Goal: Task Accomplishment & Management: Use online tool/utility

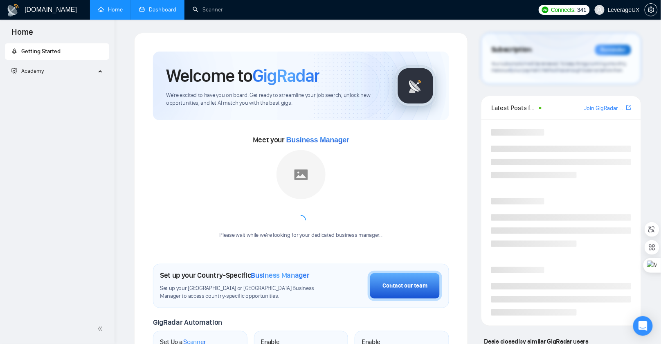
click at [162, 6] on link "Dashboard" at bounding box center [157, 9] width 37 height 7
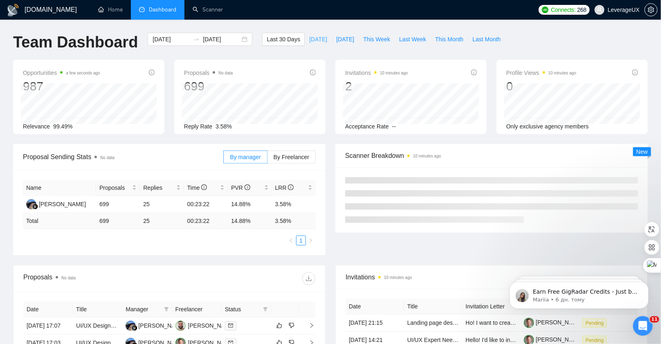
drag, startPoint x: 304, startPoint y: 40, endPoint x: 301, endPoint y: 58, distance: 18.2
click at [309, 40] on span "[DATE]" at bounding box center [318, 39] width 18 height 9
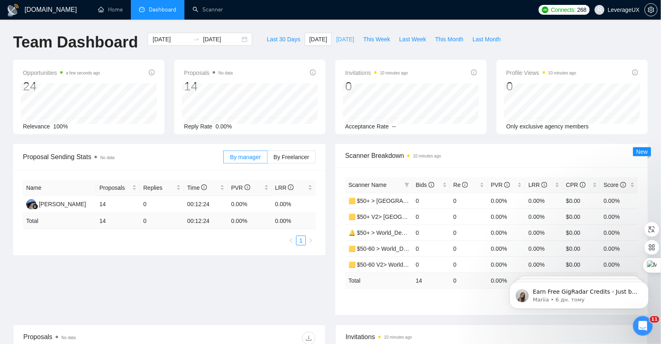
click at [336, 38] on span "[DATE]" at bounding box center [345, 39] width 18 height 9
type input "[DATE]"
click at [294, 161] on label "By Freelancer" at bounding box center [292, 157] width 48 height 13
click at [268, 159] on input "By Freelancer" at bounding box center [268, 159] width 0 height 0
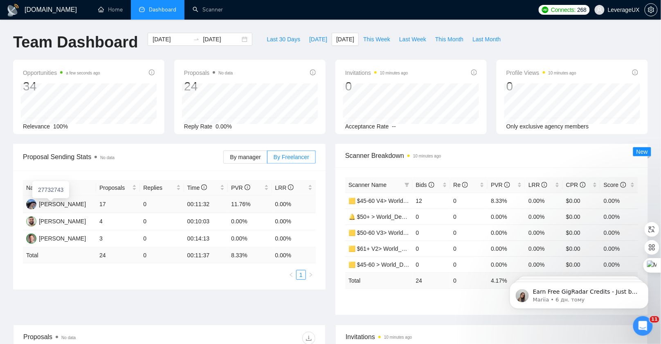
click at [25, 204] on td "[PERSON_NAME]" at bounding box center [59, 204] width 73 height 17
click at [29, 203] on img at bounding box center [31, 204] width 10 height 10
drag, startPoint x: 414, startPoint y: 42, endPoint x: 405, endPoint y: 64, distance: 23.9
click at [414, 42] on span "Last Week" at bounding box center [412, 39] width 27 height 9
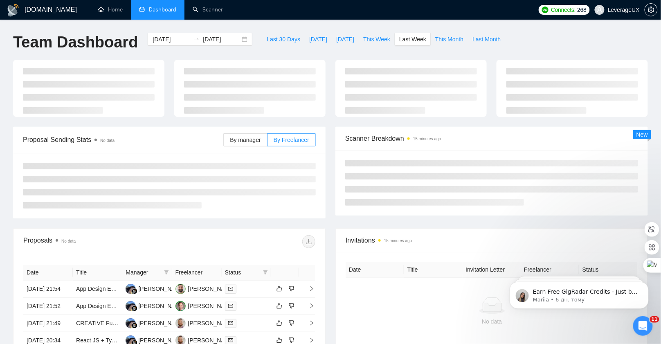
type input "[DATE]"
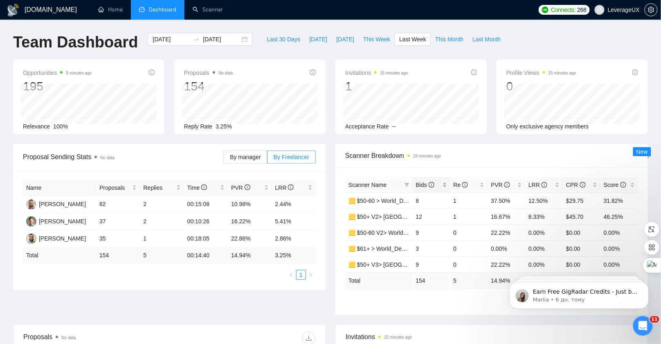
click at [418, 187] on span "Bids" at bounding box center [425, 185] width 18 height 7
click at [419, 187] on span "Bids" at bounding box center [425, 185] width 18 height 7
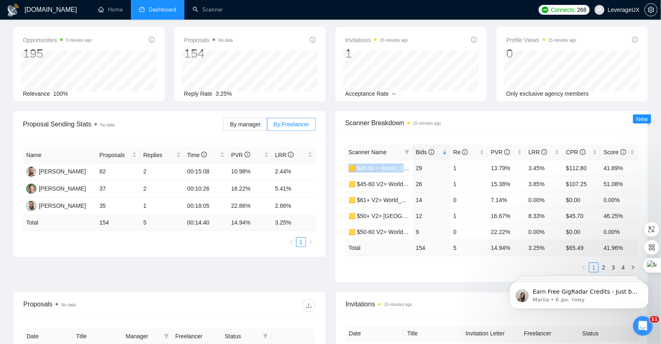
scroll to position [0, 0]
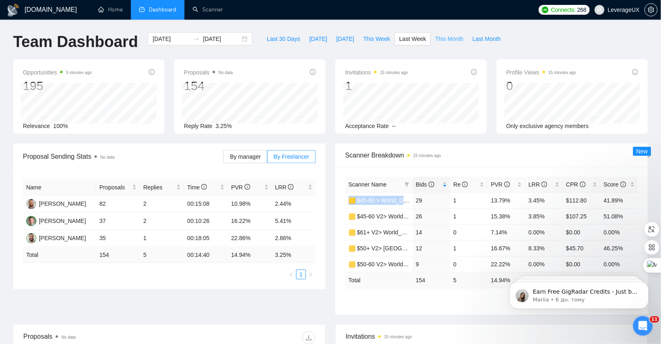
click at [449, 38] on span "This Month" at bounding box center [450, 38] width 28 height 9
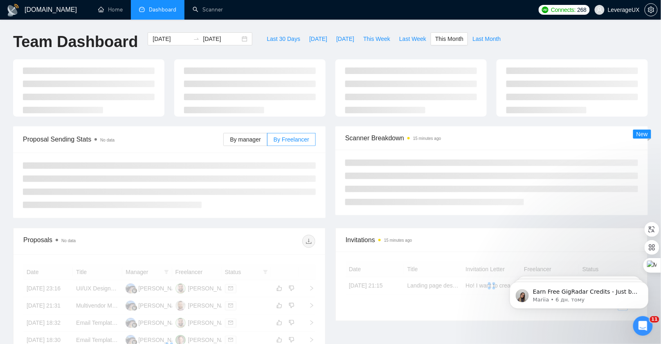
type input "[DATE]"
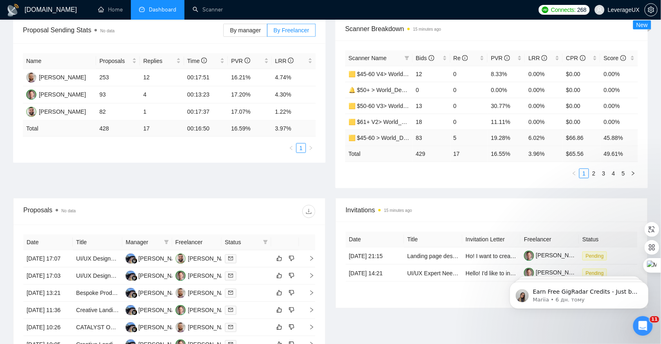
scroll to position [54, 0]
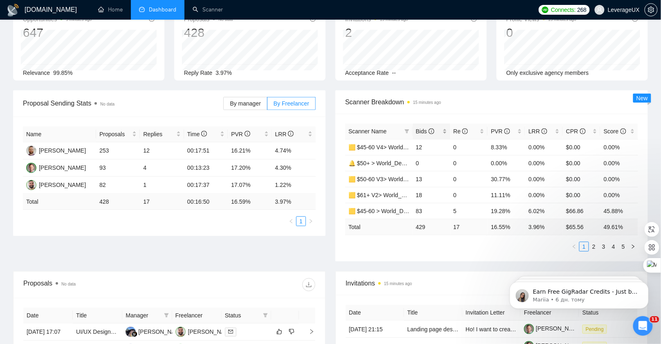
click at [425, 133] on span "Bids" at bounding box center [425, 131] width 18 height 7
click at [471, 107] on span "Scanner Breakdown 15 minutes ago" at bounding box center [491, 102] width 293 height 10
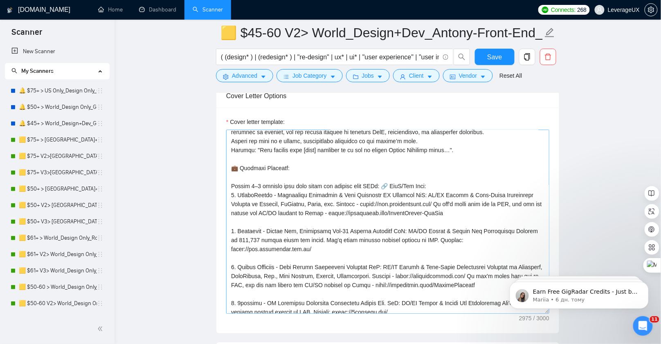
scroll to position [65, 0]
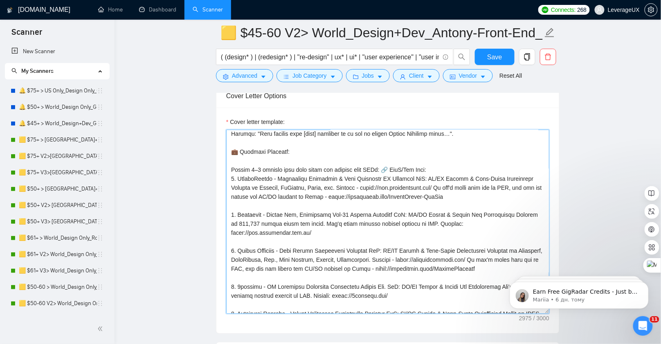
click at [387, 183] on textarea "Cover letter template:" at bounding box center [387, 222] width 323 height 184
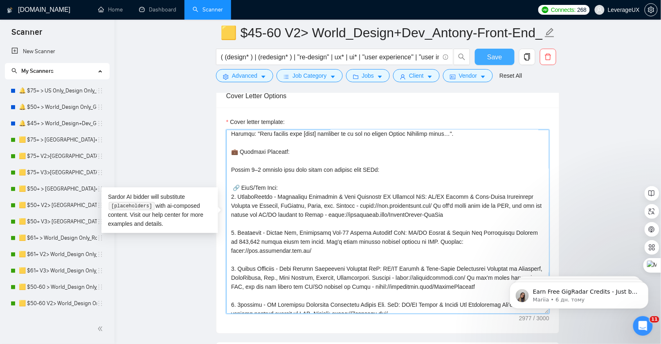
type textarea "[Read the Upwork job post and write a proposal that feels bold, creative, and p…"
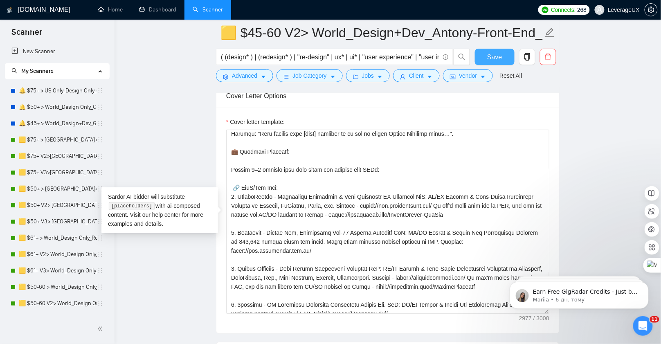
click at [489, 63] on button "Save" at bounding box center [495, 57] width 40 height 16
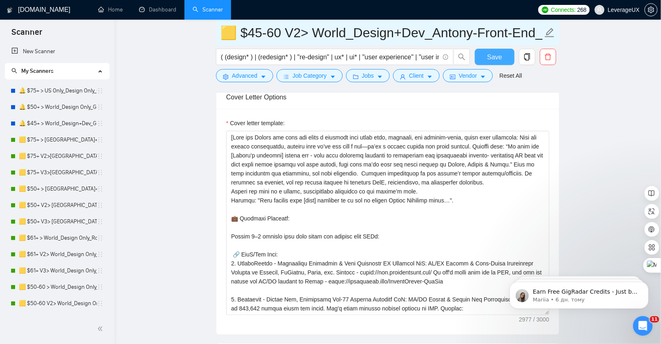
scroll to position [1031, 0]
click at [475, 49] on button "Save" at bounding box center [495, 57] width 40 height 16
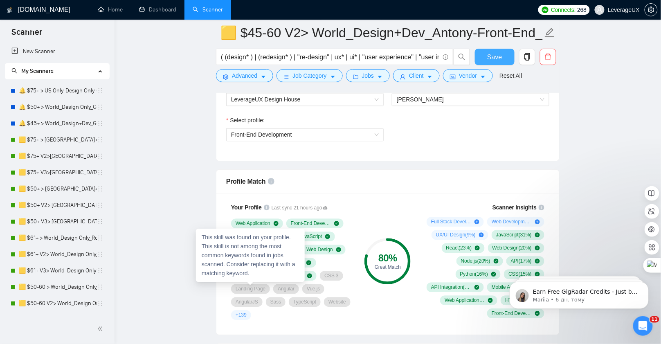
scroll to position [287, 0]
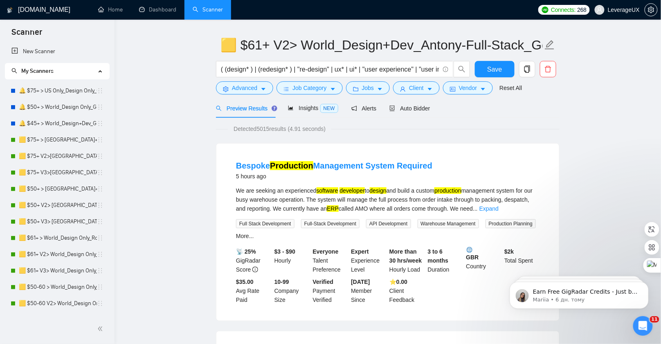
scroll to position [32, 0]
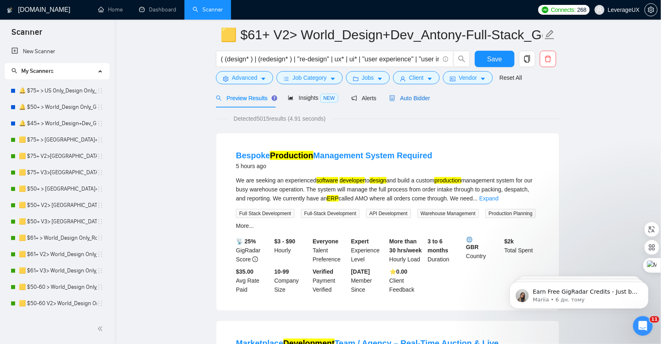
click at [412, 102] on div "Auto Bidder" at bounding box center [410, 98] width 41 height 9
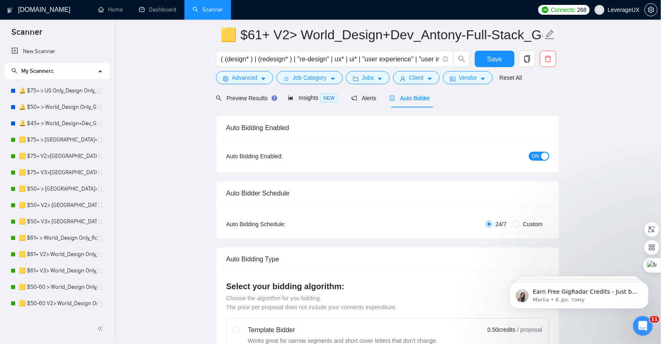
radio input "false"
radio input "true"
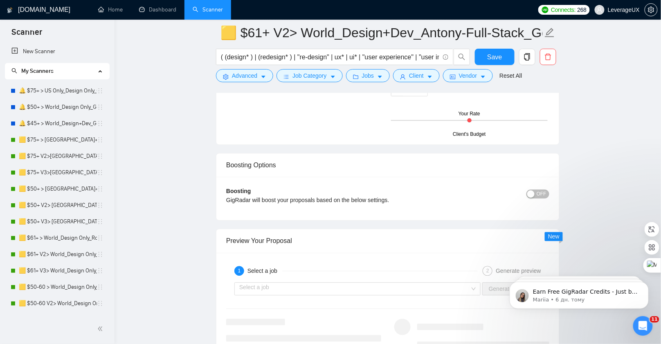
scroll to position [1634, 0]
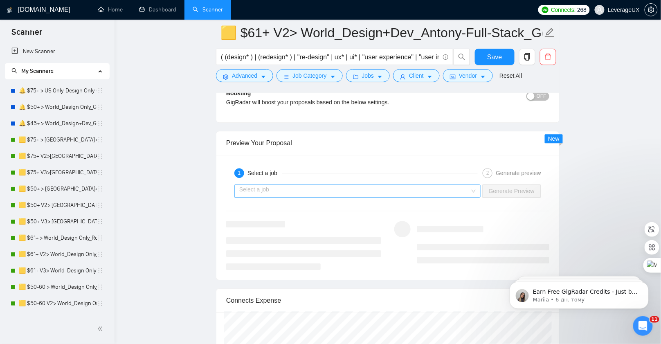
click at [327, 185] on input "search" at bounding box center [354, 191] width 231 height 12
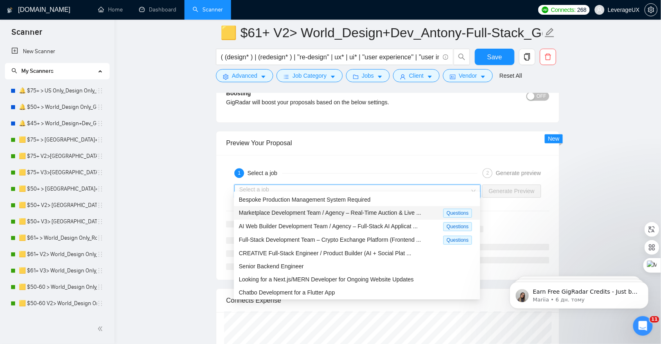
click at [323, 214] on span "Marketplace Development Team / Agency – Real-Time Auction & Live ..." at bounding box center [330, 213] width 183 height 7
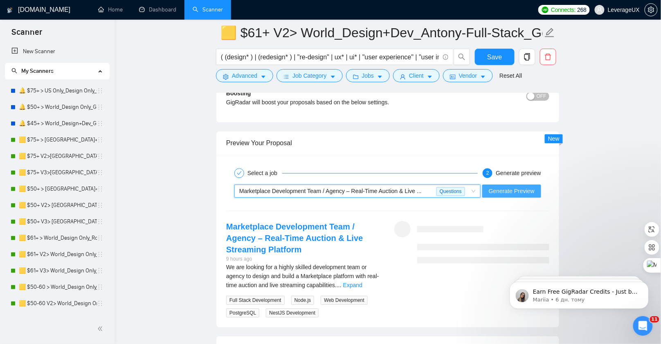
click at [505, 187] on span "Generate Preview" at bounding box center [512, 191] width 46 height 9
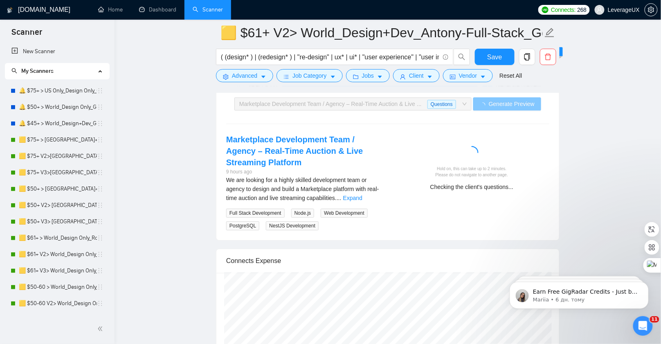
scroll to position [1576, 0]
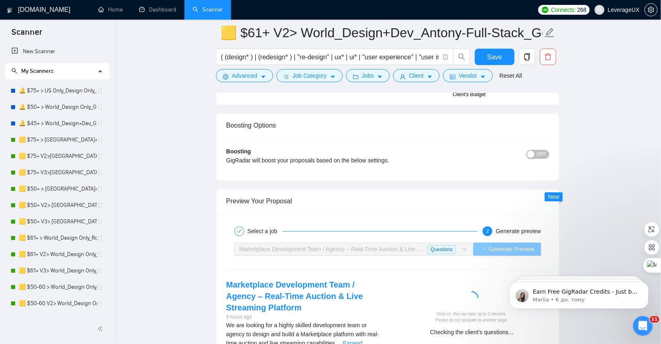
click at [386, 246] on span "Marketplace Development Team / Agency – Real-Time Auction & Live ..." at bounding box center [330, 249] width 183 height 7
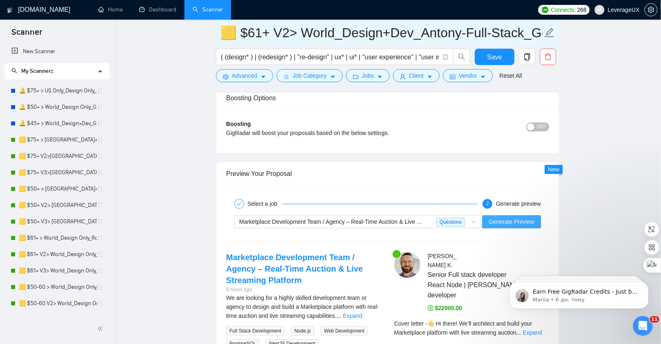
scroll to position [1773, 0]
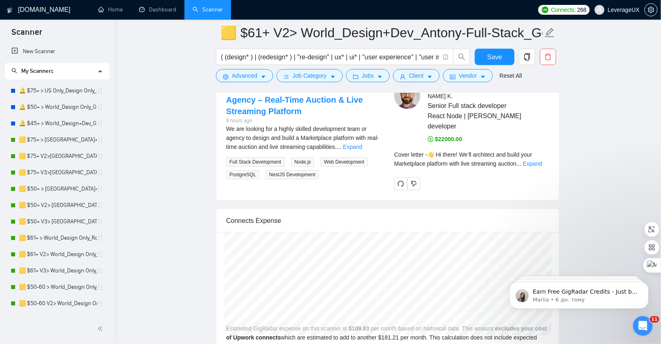
drag, startPoint x: 548, startPoint y: 147, endPoint x: 543, endPoint y: 147, distance: 5.3
click at [542, 160] on link "Expand" at bounding box center [532, 163] width 19 height 7
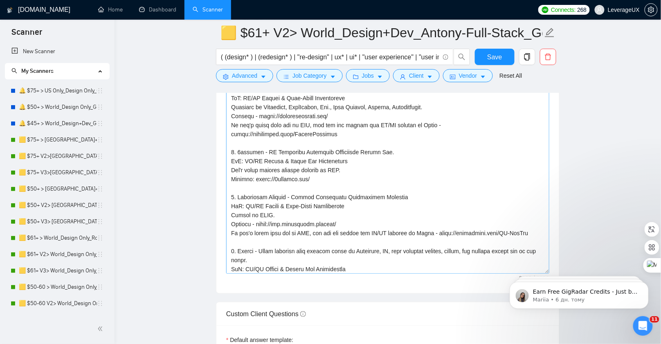
scroll to position [225, 0]
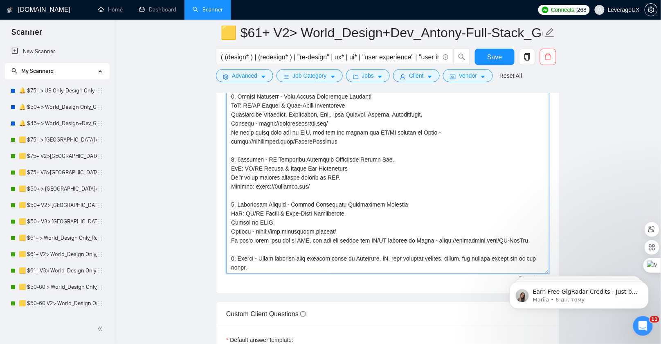
click at [238, 154] on textarea "Cover letter template:" at bounding box center [387, 182] width 323 height 184
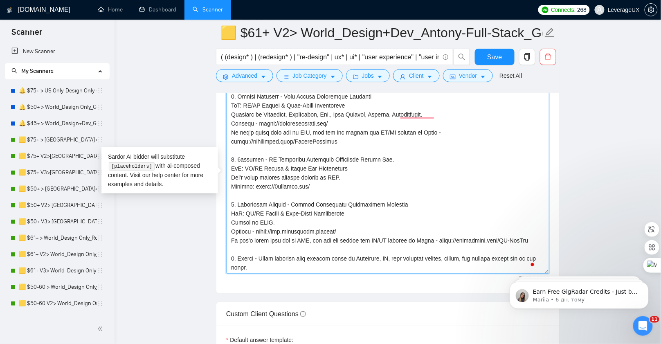
drag, startPoint x: 230, startPoint y: 154, endPoint x: 308, endPoint y: 169, distance: 79.2
click at [333, 185] on textarea "Cover letter template:" at bounding box center [387, 182] width 323 height 184
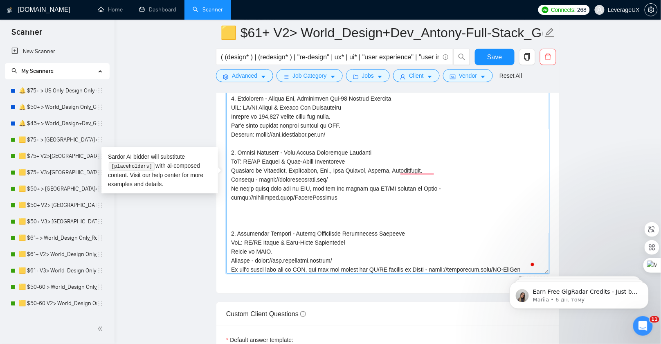
scroll to position [0, 0]
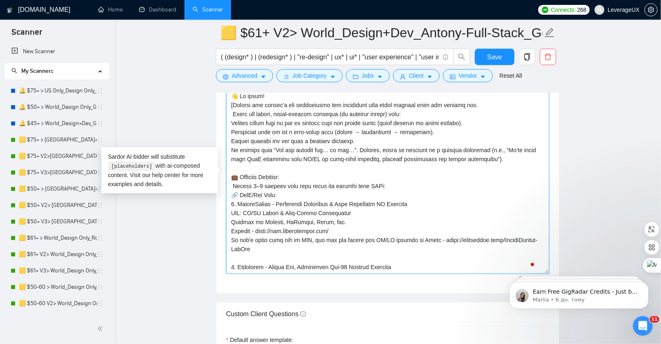
click at [302, 171] on textarea "Cover letter template:" at bounding box center [387, 182] width 323 height 184
click at [391, 181] on textarea "Cover letter template:" at bounding box center [387, 182] width 323 height 184
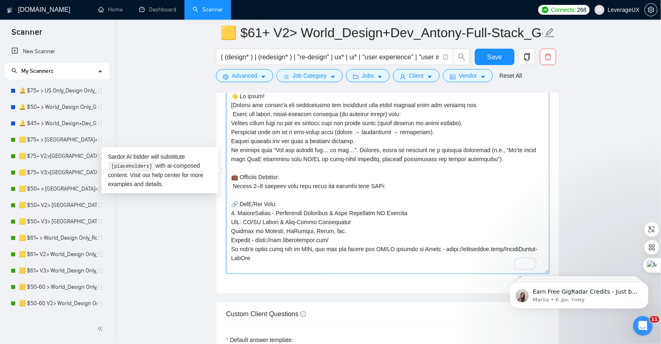
paste textarea "4. 8figures - AI Portfolio Analytics Investment Mobile App. SoW: UX/UI Design &…"
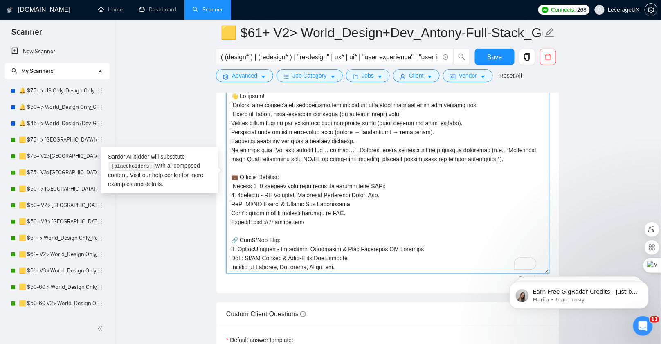
click at [407, 178] on textarea "Cover letter template:" at bounding box center [387, 182] width 323 height 184
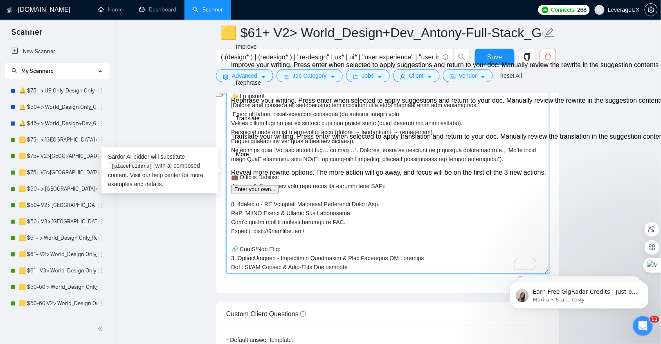
drag, startPoint x: 266, startPoint y: 200, endPoint x: 229, endPoint y: 200, distance: 36.4
click at [229, 200] on div "Cover Letter Options Cover letter template:" at bounding box center [388, 169] width 344 height 250
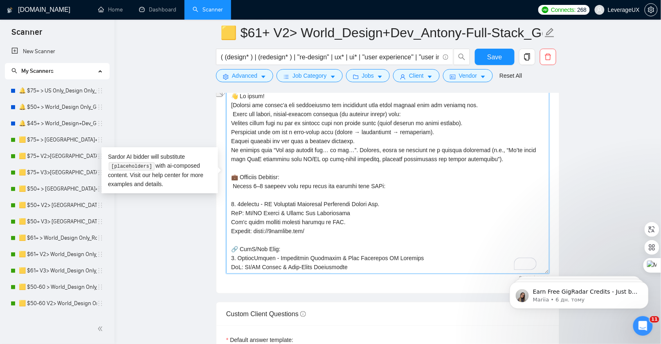
type textarea "👋 Hi there! [Analyze the client's job description and understand what exact ser…"
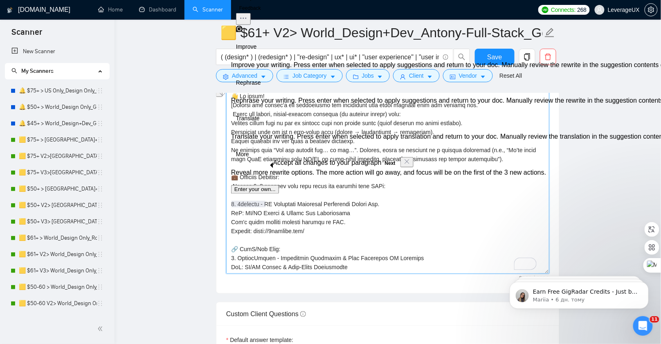
click at [350, 210] on textarea "Cover letter template:" at bounding box center [387, 182] width 323 height 184
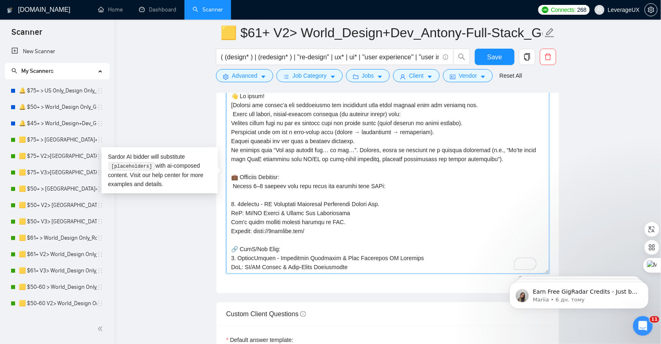
click at [237, 198] on textarea "Cover letter template:" at bounding box center [387, 182] width 323 height 184
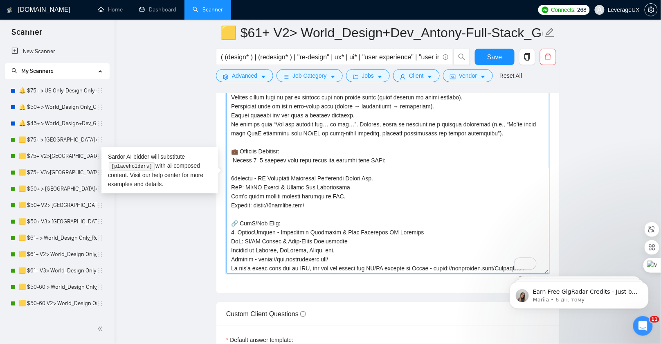
click at [239, 216] on textarea "Cover letter template:" at bounding box center [387, 182] width 323 height 184
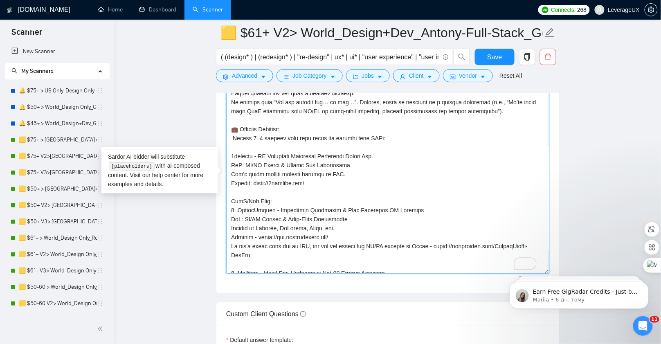
click at [240, 205] on textarea "Cover letter template:" at bounding box center [387, 182] width 323 height 184
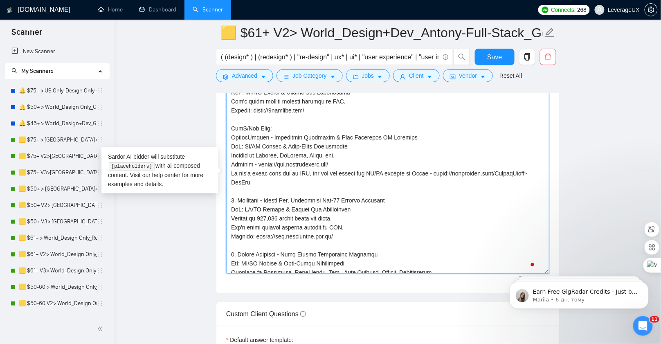
click at [238, 196] on textarea "Cover letter template:" at bounding box center [387, 182] width 323 height 184
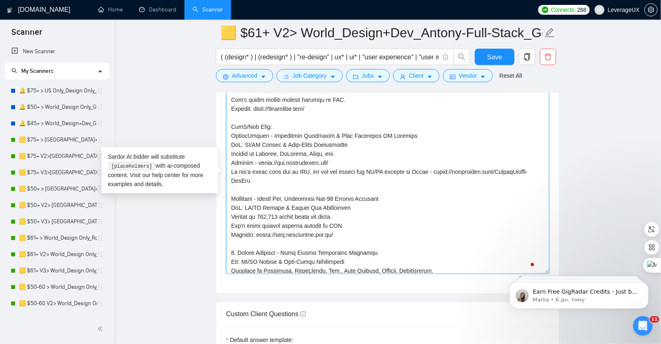
click at [241, 248] on textarea "Cover letter template:" at bounding box center [387, 182] width 323 height 184
click at [239, 247] on textarea "Cover letter template:" at bounding box center [387, 182] width 323 height 184
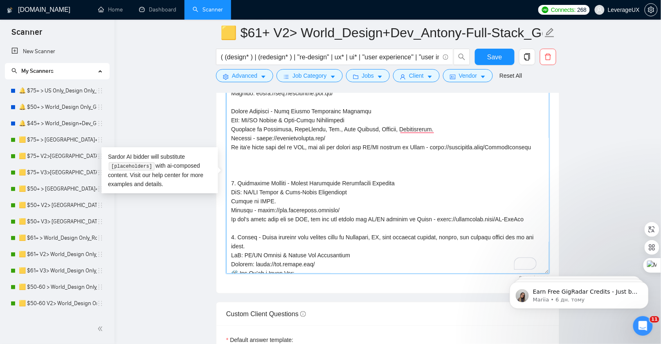
click at [257, 179] on textarea "Cover letter template:" at bounding box center [387, 182] width 323 height 184
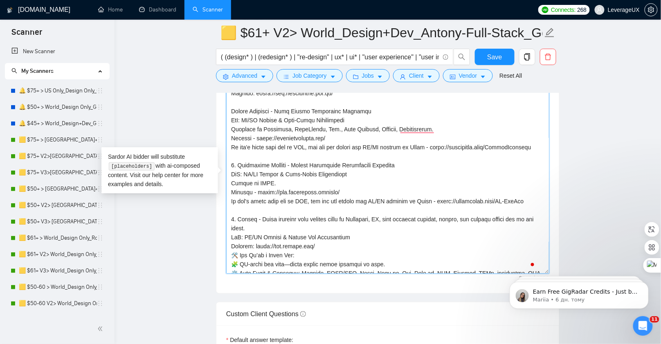
click at [237, 169] on textarea "Cover letter template:" at bounding box center [387, 182] width 323 height 184
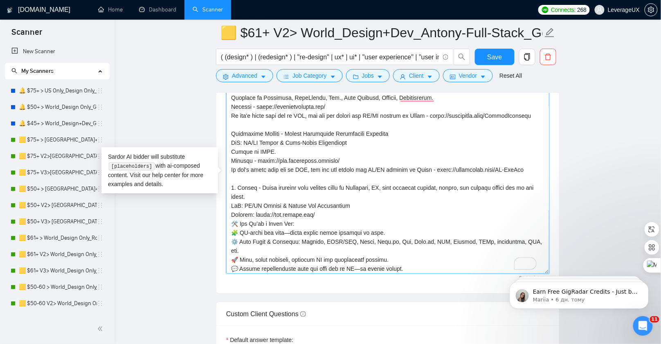
click at [239, 199] on textarea "Cover letter template:" at bounding box center [387, 182] width 323 height 184
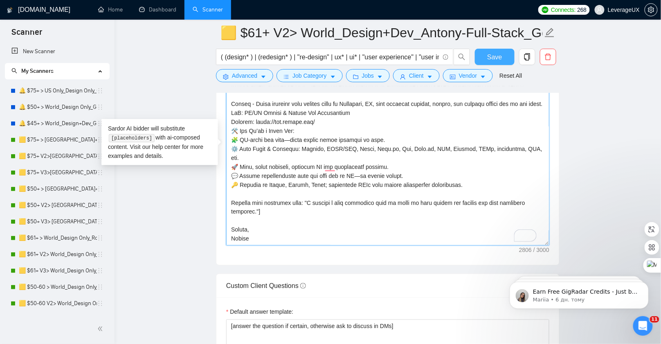
type textarea "👋 Hi there! [Analyze the client's job description and understand what exact ser…"
click at [494, 54] on span "Save" at bounding box center [494, 57] width 15 height 10
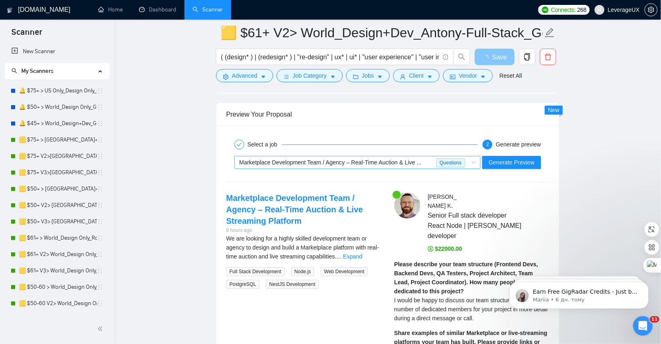
click at [336, 159] on span "Marketplace Development Team / Agency – Real-Time Auction & Live ..." at bounding box center [330, 162] width 183 height 7
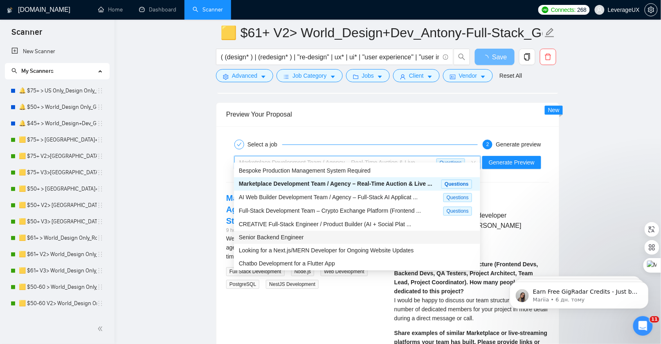
click at [292, 235] on span "Senior Backend Engineer" at bounding box center [271, 237] width 65 height 7
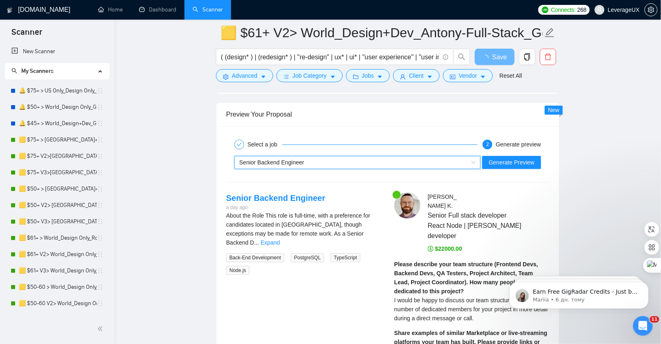
click at [504, 261] on strong "Please describe your team structure (Frontend Devs, Backend Devs, QA Testers, P…" at bounding box center [467, 278] width 144 height 34
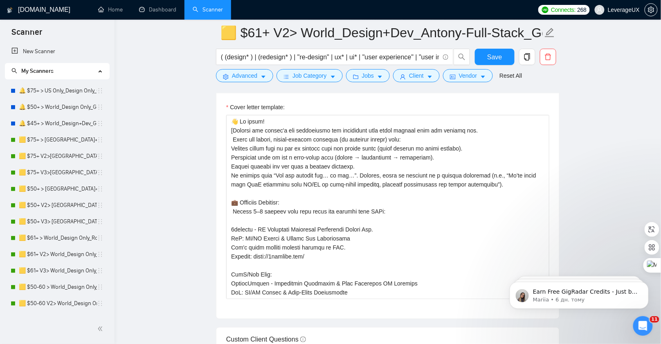
scroll to position [1015, 0]
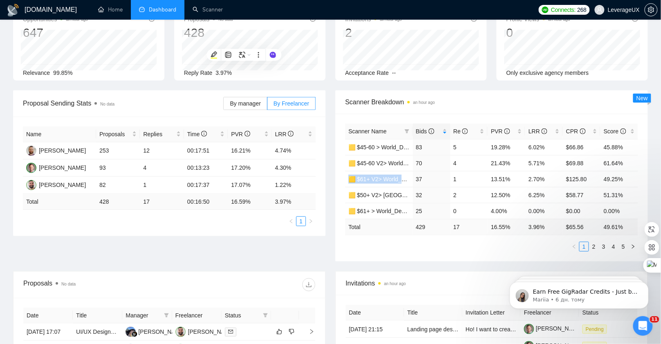
click at [483, 115] on div "Scanner Name Bids Re PVR LRR CPR Score 🟨 $45-60 > World_Design+Dev_Antony-Front…" at bounding box center [492, 188] width 313 height 148
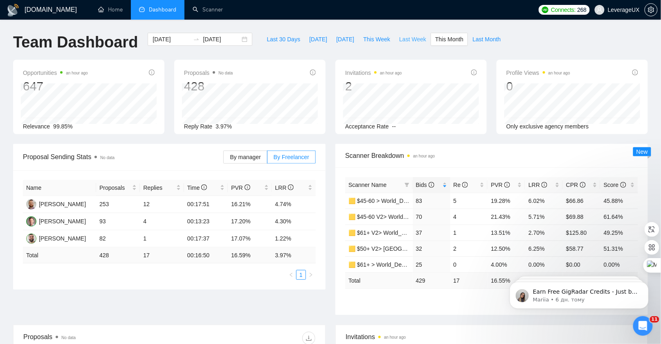
click at [403, 43] on span "Last Week" at bounding box center [412, 39] width 27 height 9
type input "[DATE]"
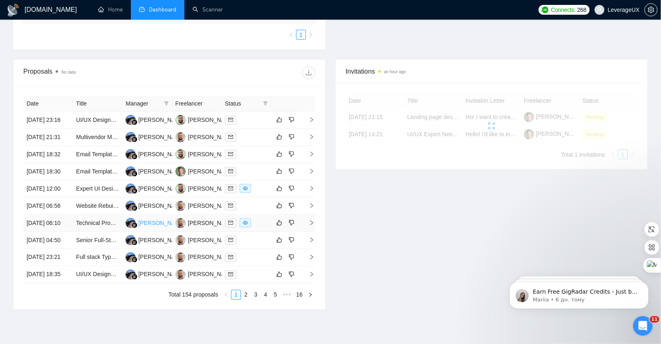
scroll to position [352, 0]
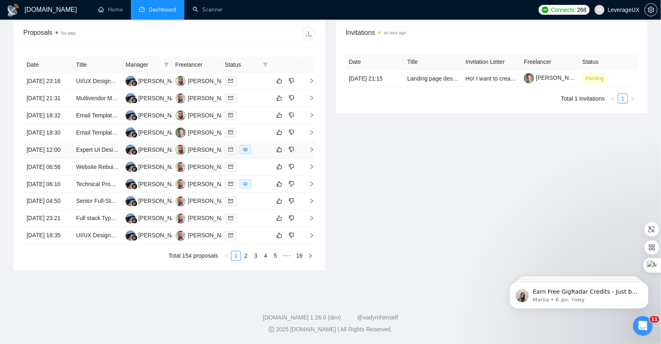
click at [315, 142] on td at bounding box center [307, 150] width 16 height 17
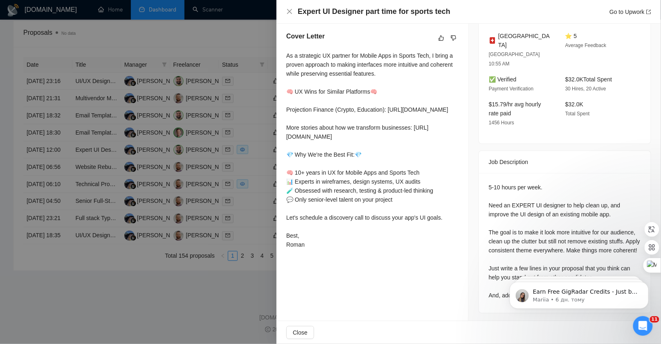
scroll to position [378, 0]
click at [540, 219] on div "5-10 hours per week. Need an EXPERT UI designer to help clean up, and improve t…" at bounding box center [565, 241] width 152 height 117
click at [245, 200] on div at bounding box center [330, 172] width 661 height 344
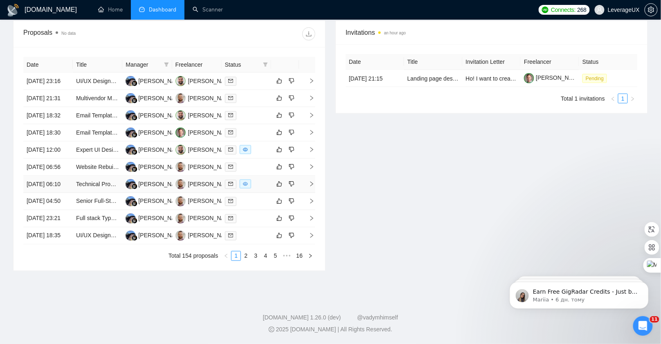
click at [314, 181] on icon "right" at bounding box center [312, 184] width 6 height 6
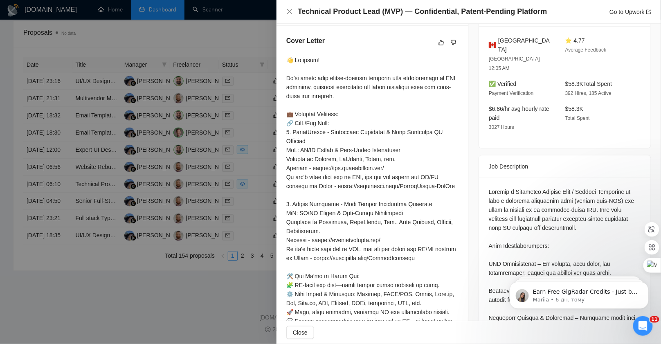
scroll to position [221, 0]
click at [227, 206] on div at bounding box center [330, 172] width 661 height 344
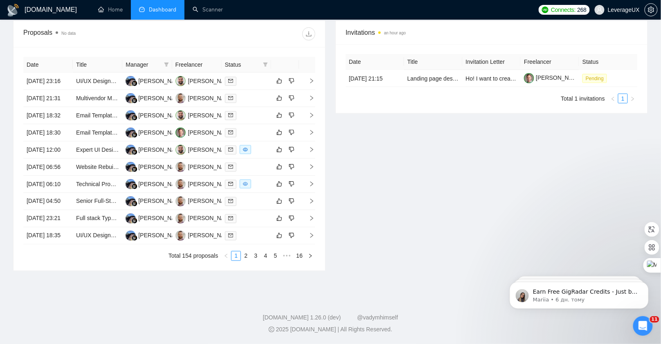
click at [244, 255] on link "2" at bounding box center [245, 256] width 9 height 9
click at [313, 182] on icon "right" at bounding box center [312, 184] width 3 height 5
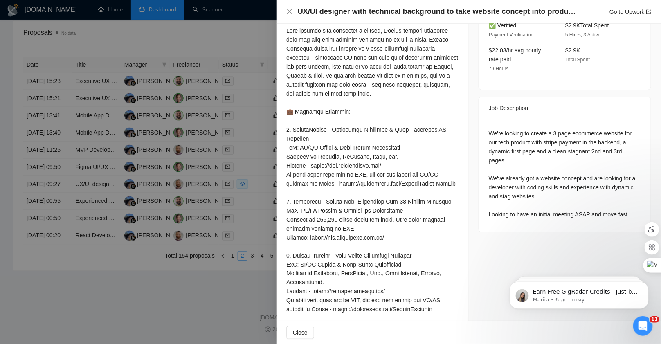
scroll to position [255, 0]
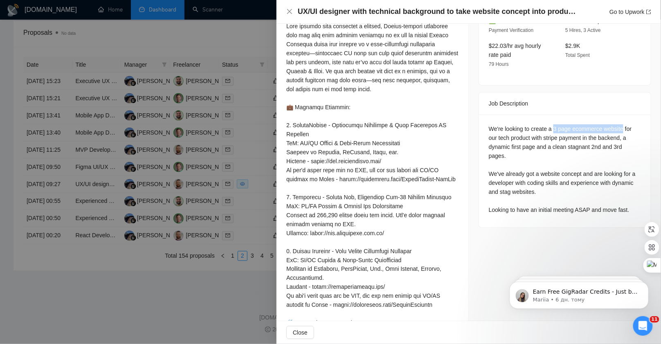
drag, startPoint x: 553, startPoint y: 138, endPoint x: 627, endPoint y: 140, distance: 73.7
click at [627, 140] on div "We're looking to create a 3 page ecommerce website for our tech product with st…" at bounding box center [565, 169] width 152 height 90
click at [546, 171] on div "We're looking to create a 3 page ecommerce website for our tech product with st…" at bounding box center [565, 169] width 152 height 90
click at [257, 256] on div at bounding box center [330, 172] width 661 height 344
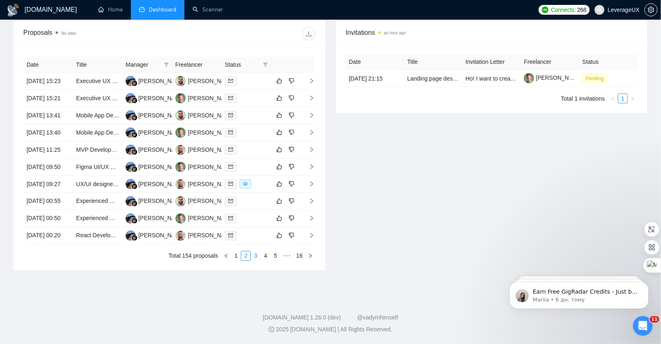
click at [257, 261] on link "3" at bounding box center [255, 256] width 9 height 9
click at [309, 164] on icon "right" at bounding box center [312, 167] width 6 height 6
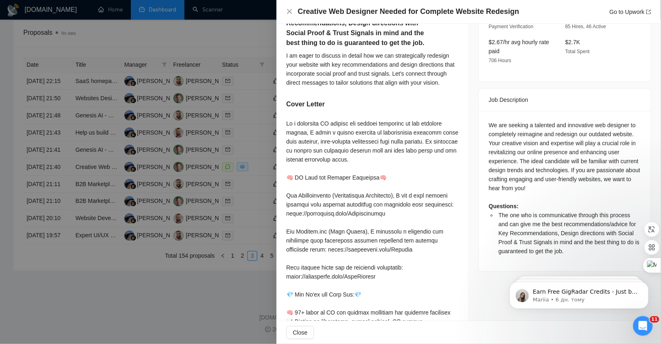
scroll to position [279, 0]
